Goal: Task Accomplishment & Management: Complete application form

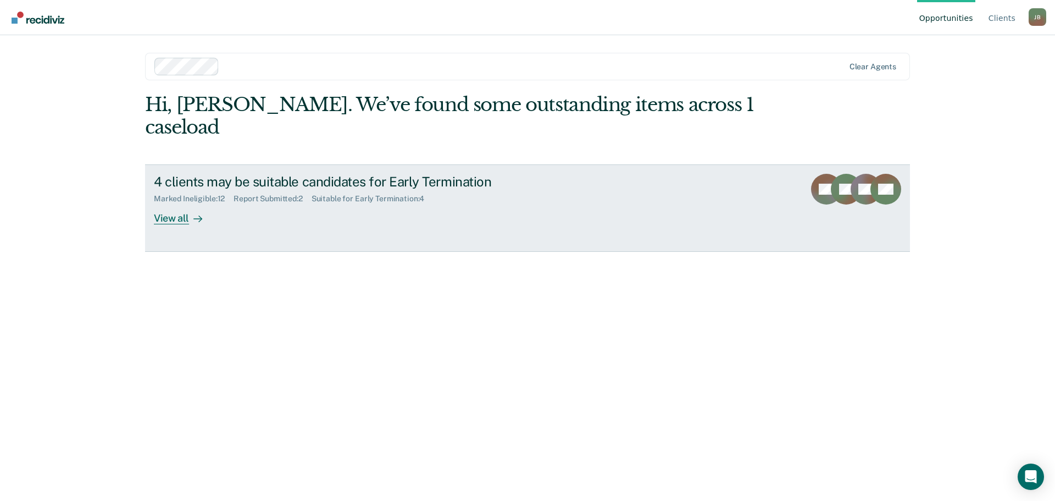
click at [190, 205] on div "View all" at bounding box center [185, 213] width 62 height 21
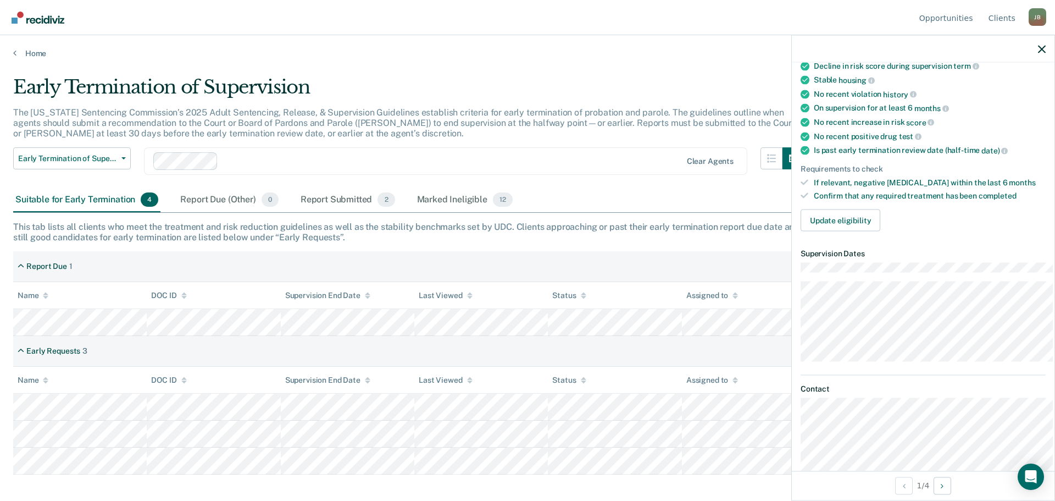
scroll to position [165, 0]
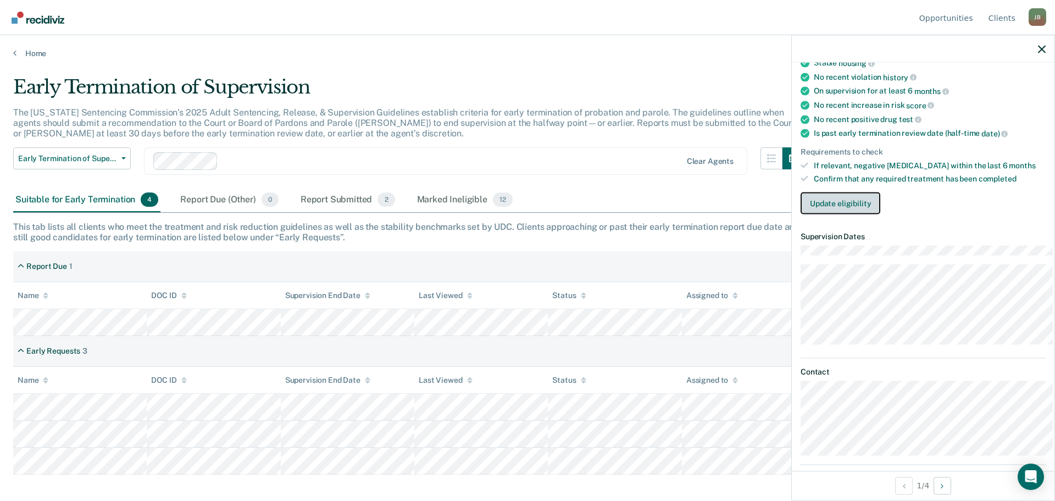
click at [837, 214] on button "Update eligibility" at bounding box center [841, 203] width 80 height 22
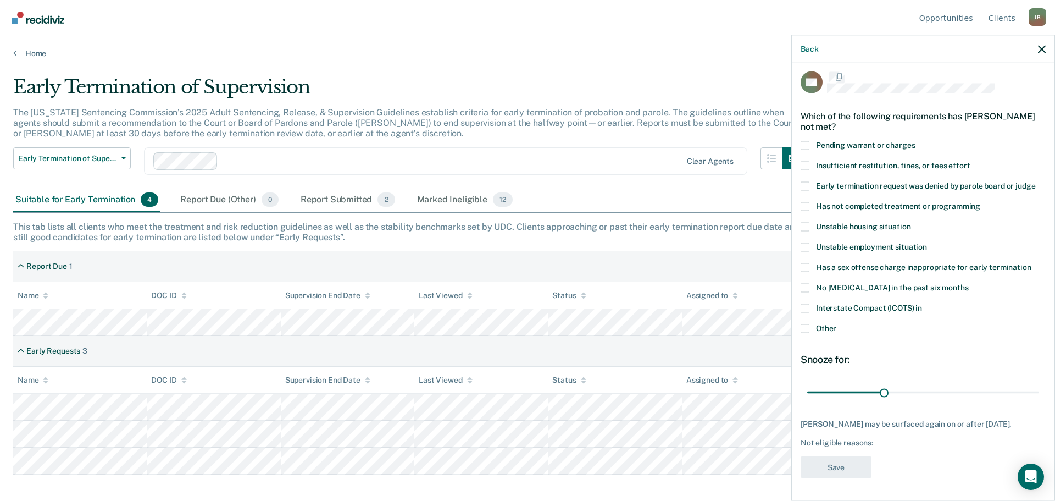
scroll to position [26, 0]
click at [801, 324] on span at bounding box center [805, 328] width 9 height 9
click at [836, 324] on input "Other" at bounding box center [836, 324] width 0 height 0
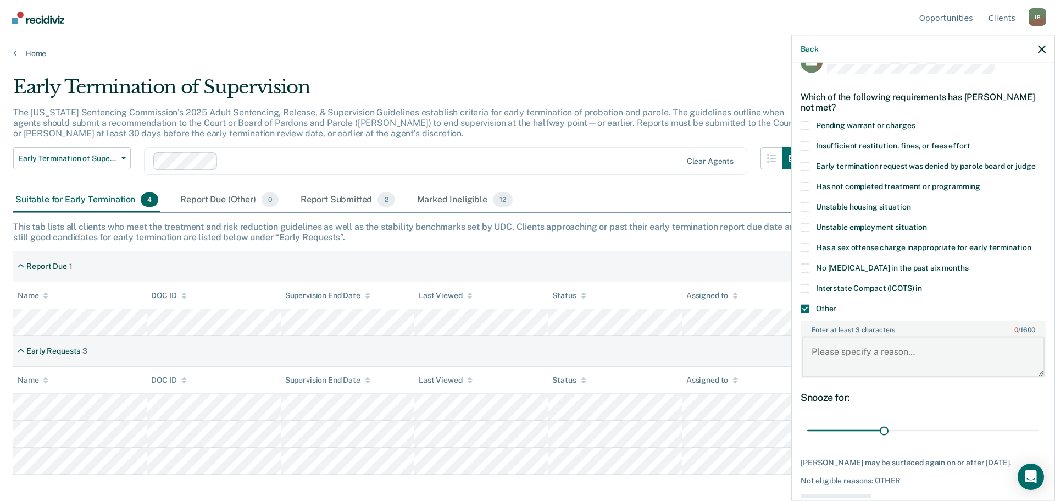
click at [826, 357] on textarea "Enter at least 3 characters 0 / 1600" at bounding box center [923, 356] width 243 height 41
type textarea "GED"
drag, startPoint x: 872, startPoint y: 451, endPoint x: 1091, endPoint y: 446, distance: 218.7
type input "90"
click at [1039, 440] on input "range" at bounding box center [923, 429] width 232 height 19
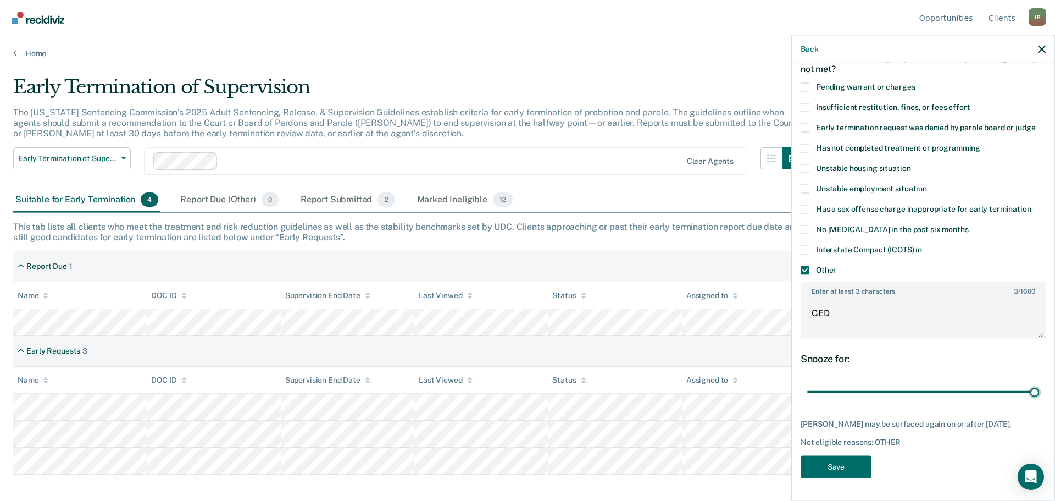
scroll to position [87, 0]
click at [847, 462] on button "Save" at bounding box center [836, 466] width 71 height 23
